Goal: Check status

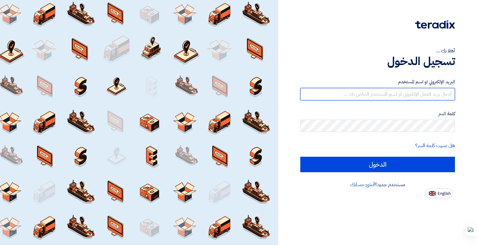
click at [346, 99] on input "text" at bounding box center [377, 94] width 155 height 12
type input "[EMAIL_ADDRESS][DOMAIN_NAME]"
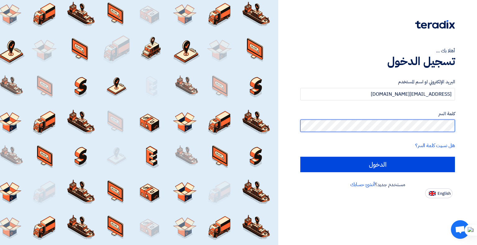
click at [300, 157] on input "الدخول" at bounding box center [377, 165] width 155 height 16
type input "Sign in"
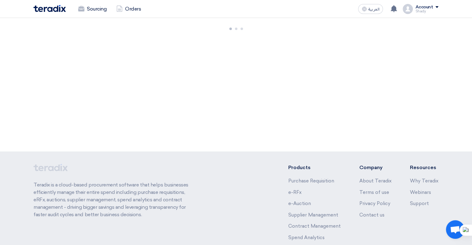
click at [129, 7] on link "Orders" at bounding box center [128, 9] width 34 height 14
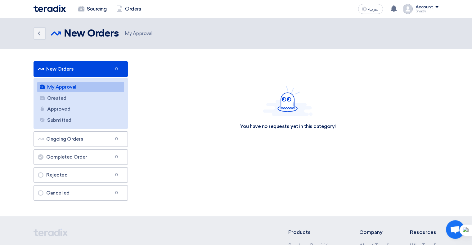
click at [77, 71] on link "New Orders New Orders 0" at bounding box center [81, 69] width 94 height 16
click at [36, 32] on icon "Back" at bounding box center [38, 33] width 7 height 7
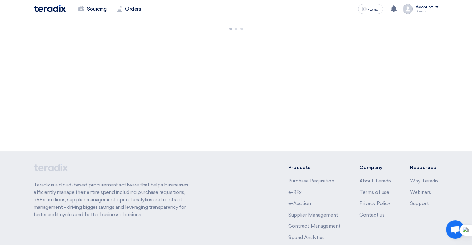
click at [89, 7] on link "Sourcing" at bounding box center [92, 9] width 38 height 14
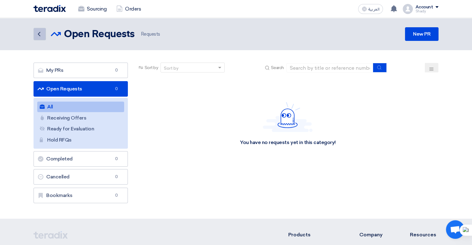
click at [38, 34] on icon "Back" at bounding box center [38, 33] width 7 height 7
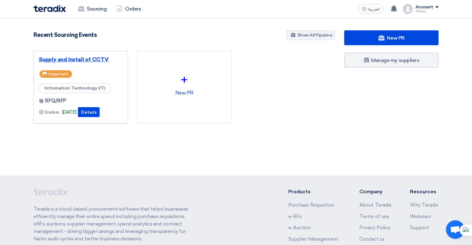
click at [97, 59] on link "Supply and Install of CCTV" at bounding box center [81, 59] width 84 height 6
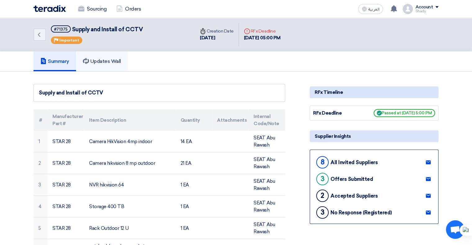
click at [103, 53] on link "Updates Wall" at bounding box center [102, 62] width 52 height 20
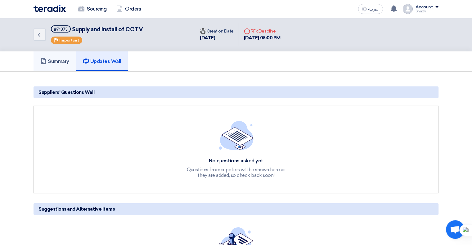
click at [51, 64] on h5 "Summary" at bounding box center [54, 61] width 29 height 6
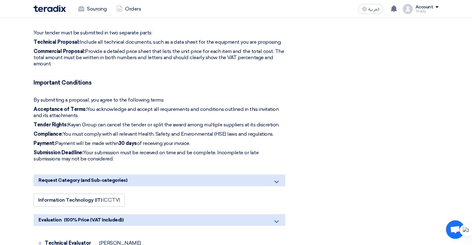
scroll to position [568, 0]
click at [181, 174] on div "Request Category (and Sub-categories)" at bounding box center [160, 180] width 252 height 12
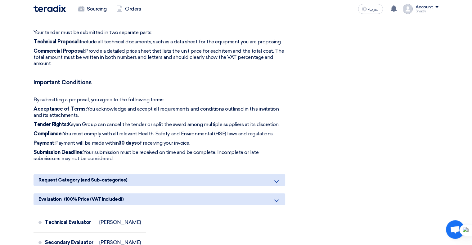
click at [160, 194] on div "Evaluation (100% Price (VAT Included))" at bounding box center [160, 200] width 252 height 12
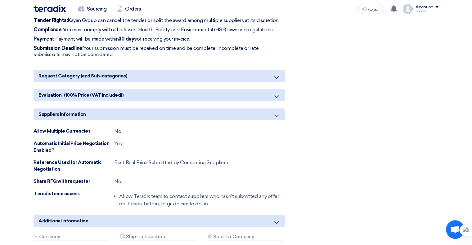
scroll to position [675, 0]
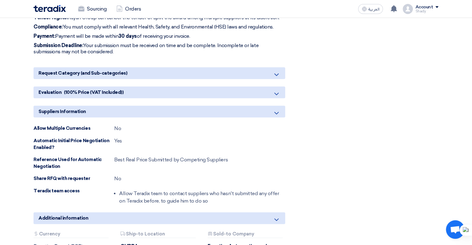
click at [162, 106] on div "Suppliers Information" at bounding box center [160, 112] width 252 height 12
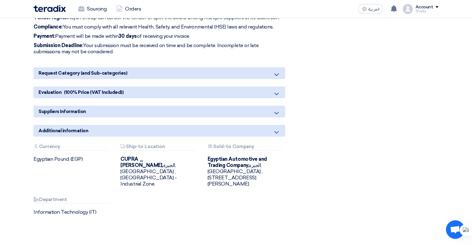
click at [149, 125] on div "Additional information" at bounding box center [160, 131] width 252 height 12
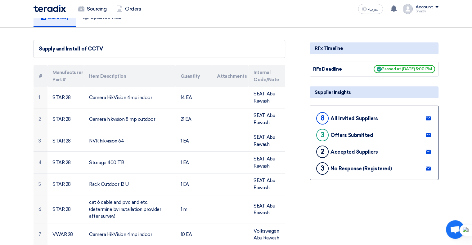
scroll to position [43, 0]
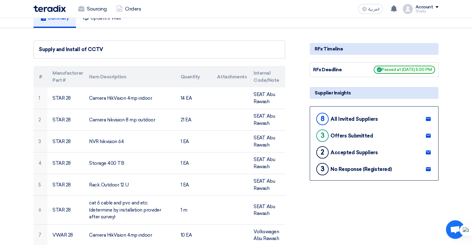
click at [429, 118] on use at bounding box center [428, 119] width 5 height 4
click at [428, 136] on use at bounding box center [428, 136] width 5 height 4
click at [428, 154] on use at bounding box center [428, 153] width 5 height 4
click at [427, 171] on icon at bounding box center [428, 169] width 5 height 5
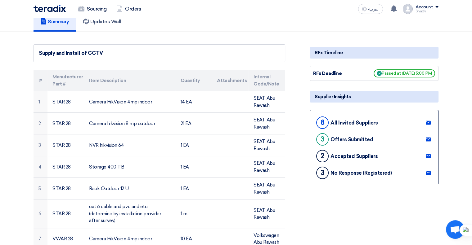
scroll to position [0, 0]
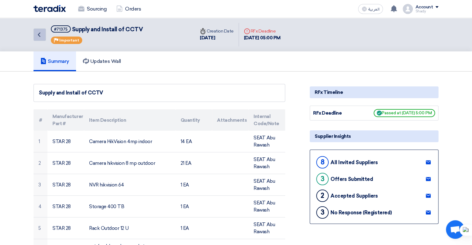
click at [38, 36] on icon "Back" at bounding box center [38, 34] width 7 height 7
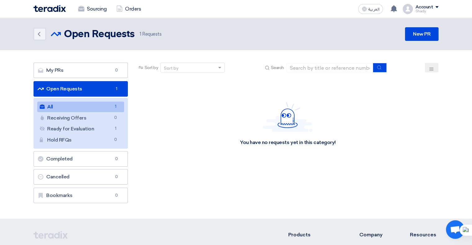
click at [78, 91] on link "Open Requests Open Requests 1" at bounding box center [81, 89] width 94 height 16
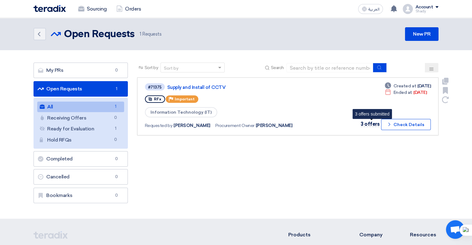
click at [374, 123] on span "3 offers" at bounding box center [370, 124] width 19 height 6
click at [401, 123] on button "Check details Check Details" at bounding box center [406, 124] width 50 height 11
